Goal: Communication & Community: Answer question/provide support

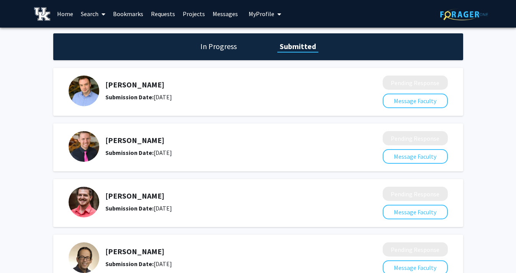
click at [225, 15] on link "Messages" at bounding box center [225, 13] width 33 height 27
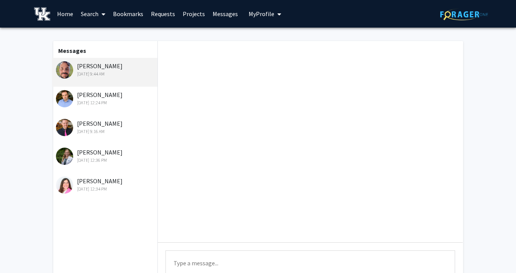
scroll to position [286, 0]
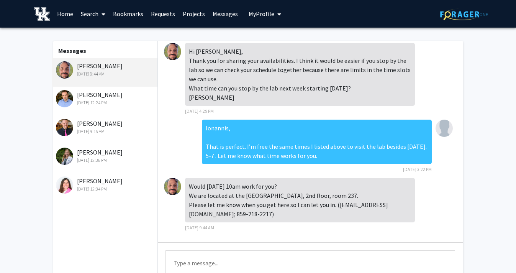
click at [255, 263] on textarea "Type a message" at bounding box center [311, 267] width 290 height 34
drag, startPoint x: 266, startPoint y: 207, endPoint x: 274, endPoint y: 218, distance: 13.2
click at [274, 218] on div "Would [DATE] 10am work for you? We are located at the [GEOGRAPHIC_DATA], 2nd fl…" at bounding box center [300, 200] width 230 height 44
click at [236, 262] on textarea "Type a message" at bounding box center [311, 267] width 290 height 34
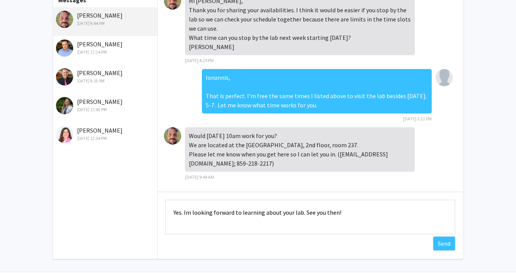
scroll to position [51, 0]
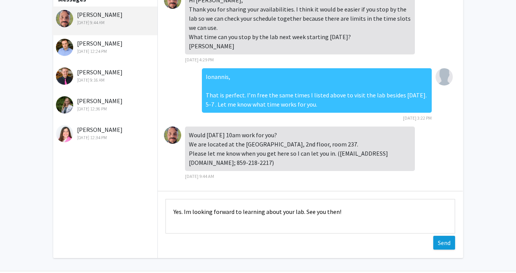
type textarea "Yes. Im looking forward to learning about your lab. See you then!"
click at [441, 241] on button "Send" at bounding box center [444, 243] width 22 height 14
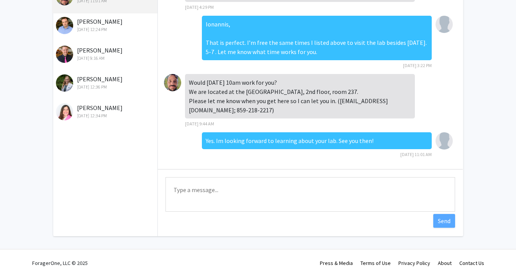
scroll to position [77, 0]
